Goal: Transaction & Acquisition: Purchase product/service

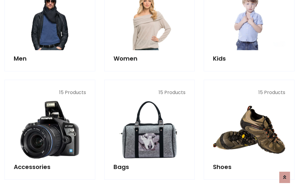
scroll to position [200, 0]
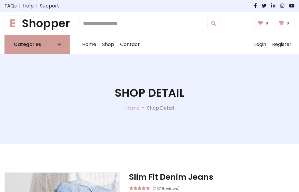
click at [37, 23] on h1 "E Shopper" at bounding box center [37, 23] width 66 height 13
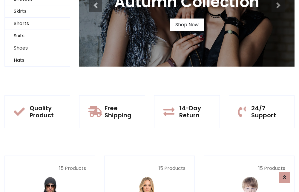
scroll to position [58, 0]
